Goal: Transaction & Acquisition: Purchase product/service

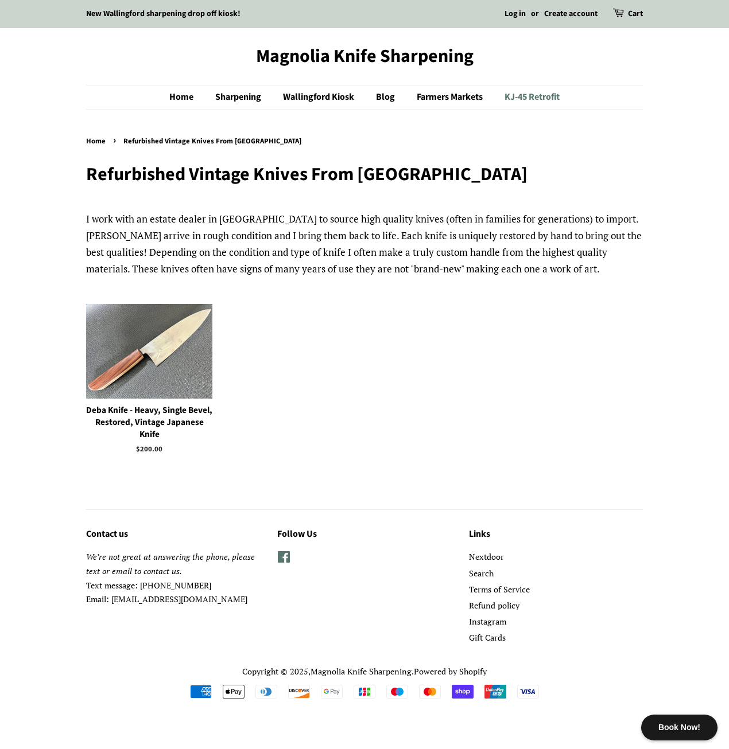
click at [545, 105] on link "KJ-45 Retrofit" at bounding box center [528, 97] width 64 height 24
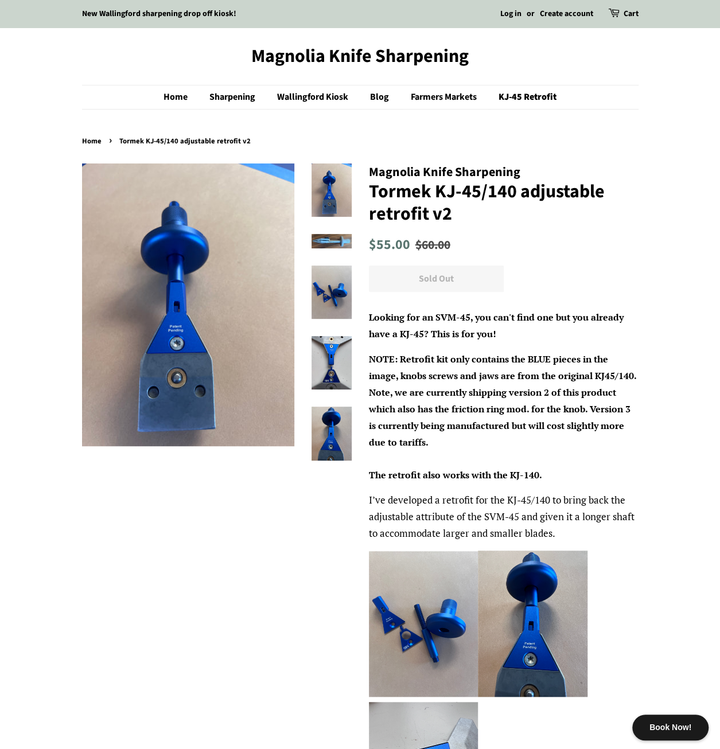
click at [330, 244] on img at bounding box center [331, 241] width 40 height 14
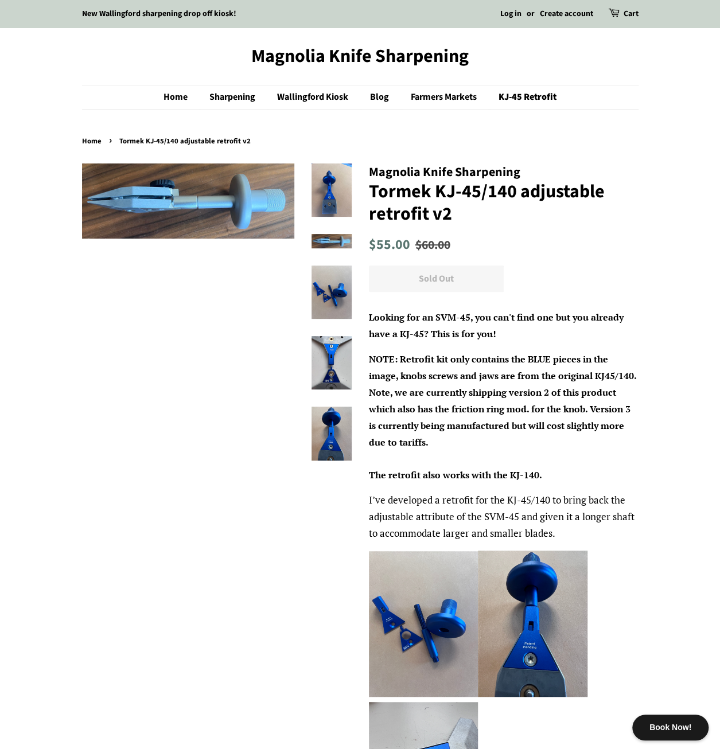
click at [330, 268] on img at bounding box center [331, 292] width 40 height 53
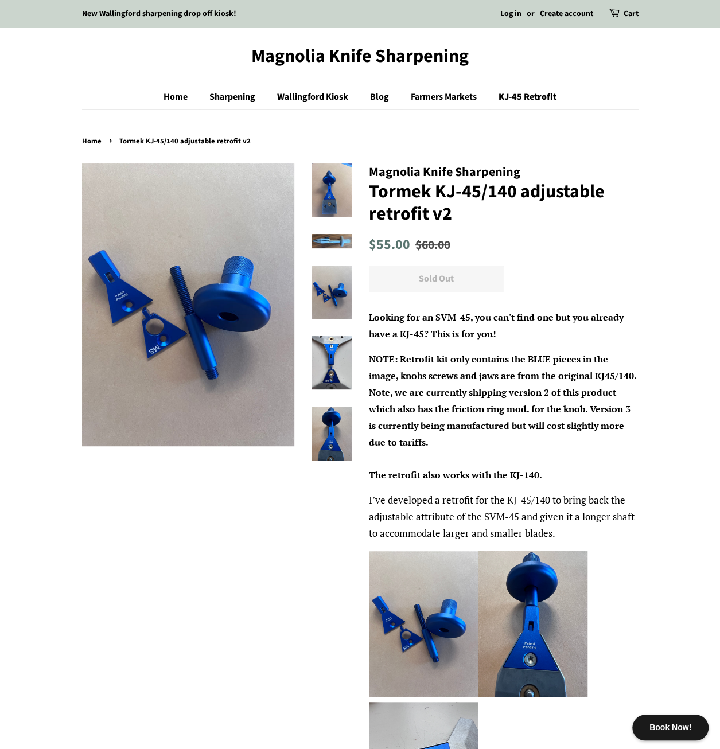
click at [333, 347] on img at bounding box center [331, 362] width 40 height 53
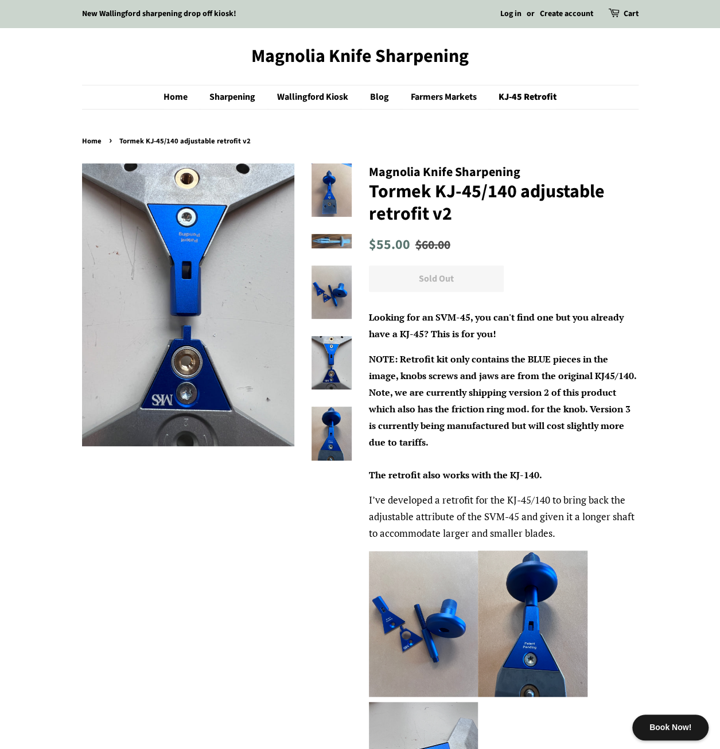
click at [338, 439] on img at bounding box center [331, 433] width 40 height 53
